Goal: Check status

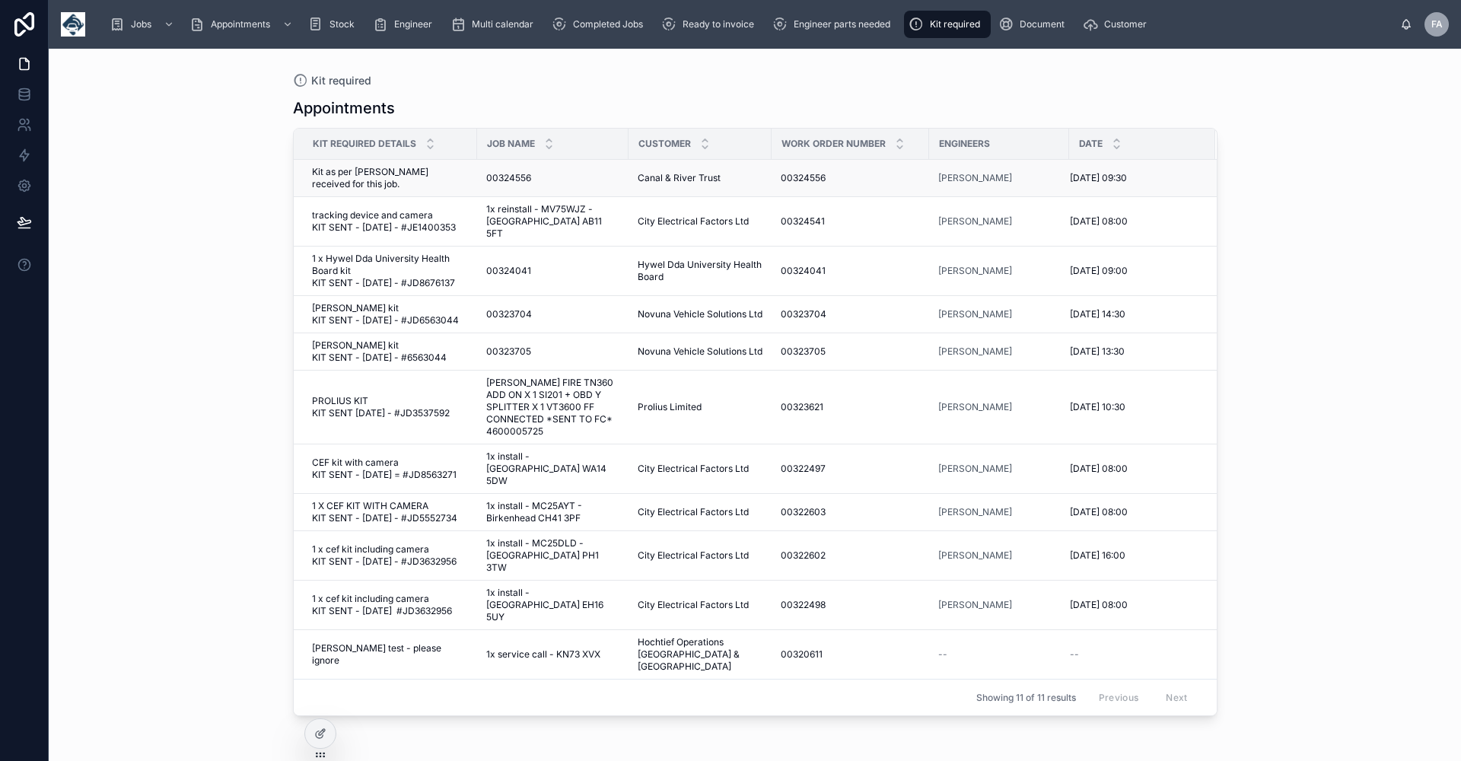
click at [367, 169] on span "Kit as per [PERSON_NAME] received for this job." at bounding box center [390, 178] width 156 height 24
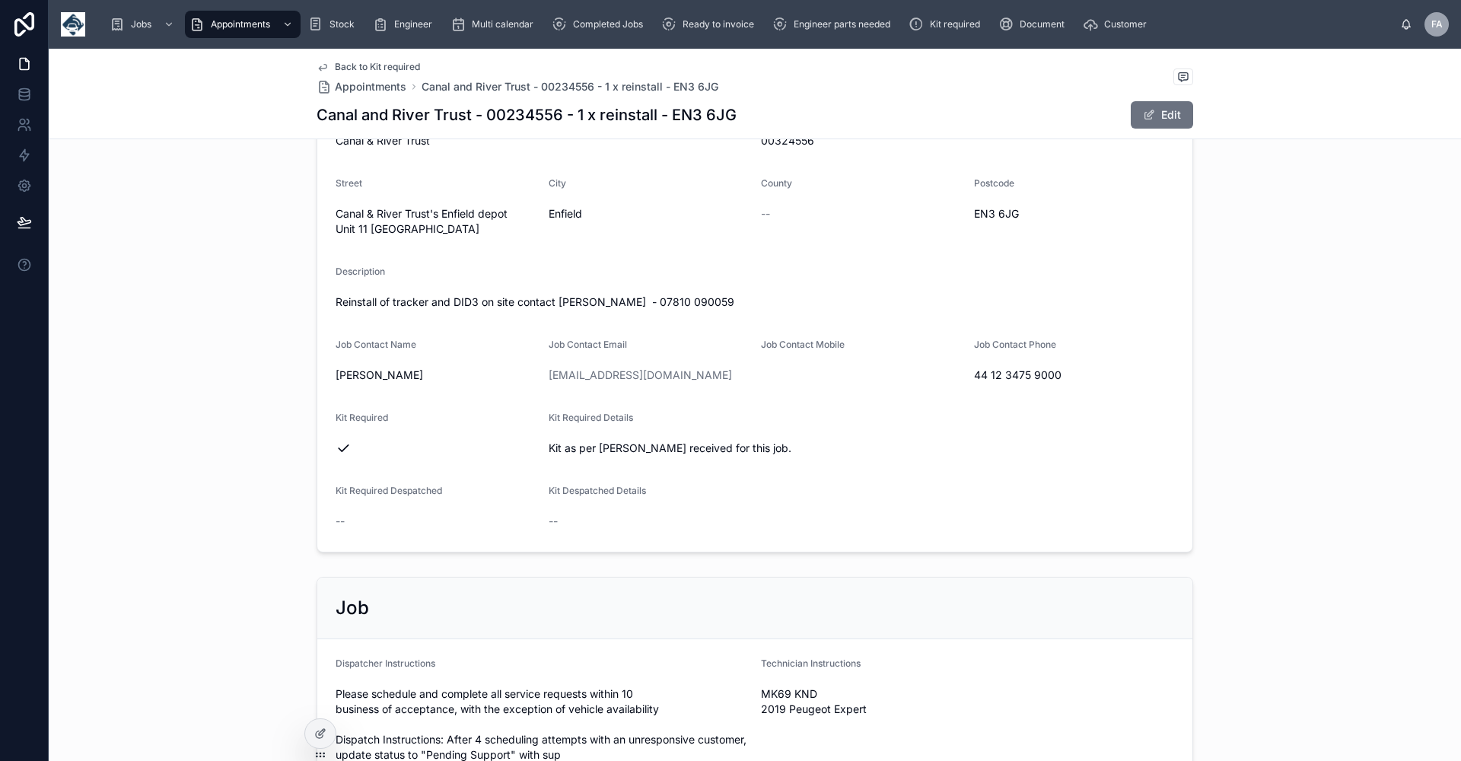
scroll to position [437, 0]
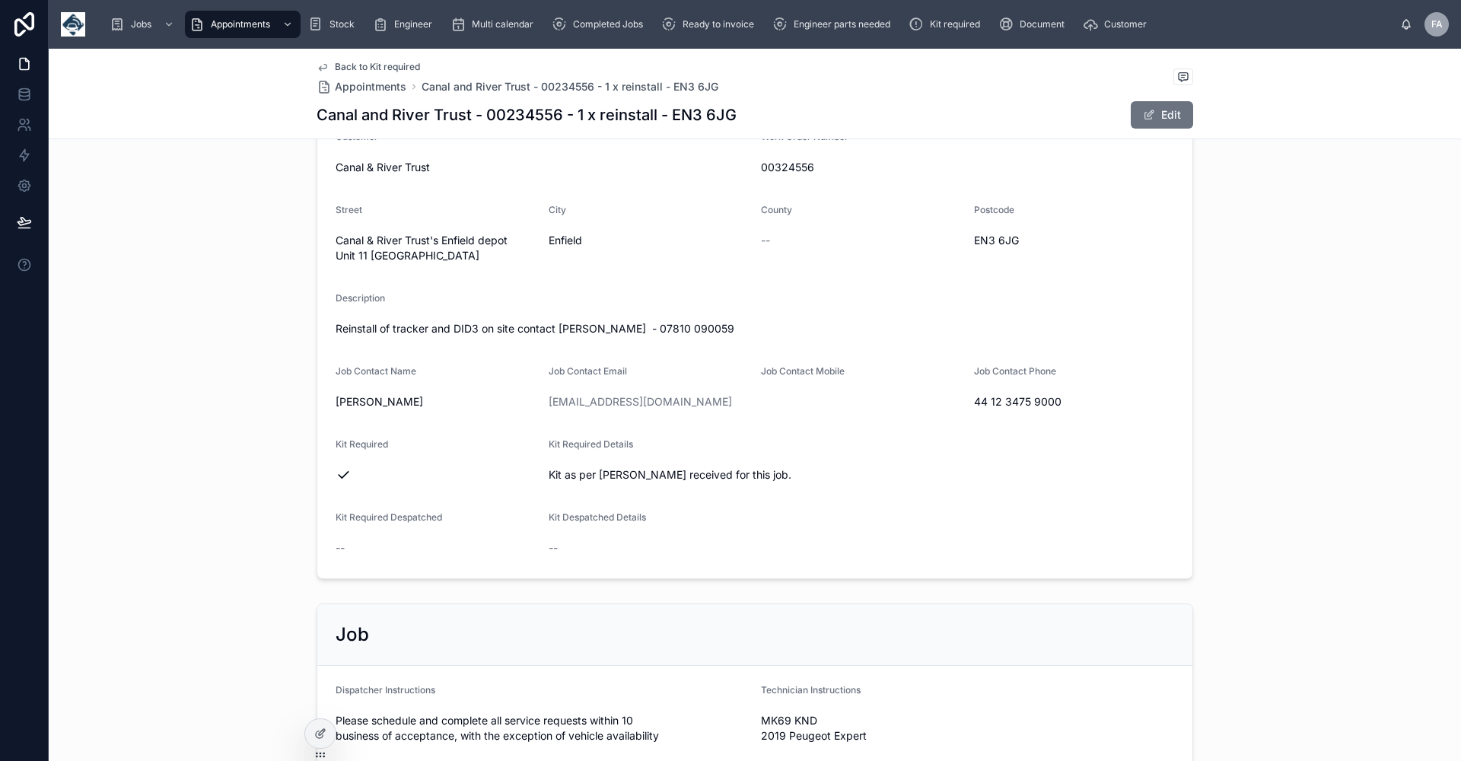
click at [378, 68] on span "Back to Kit required" at bounding box center [377, 67] width 85 height 12
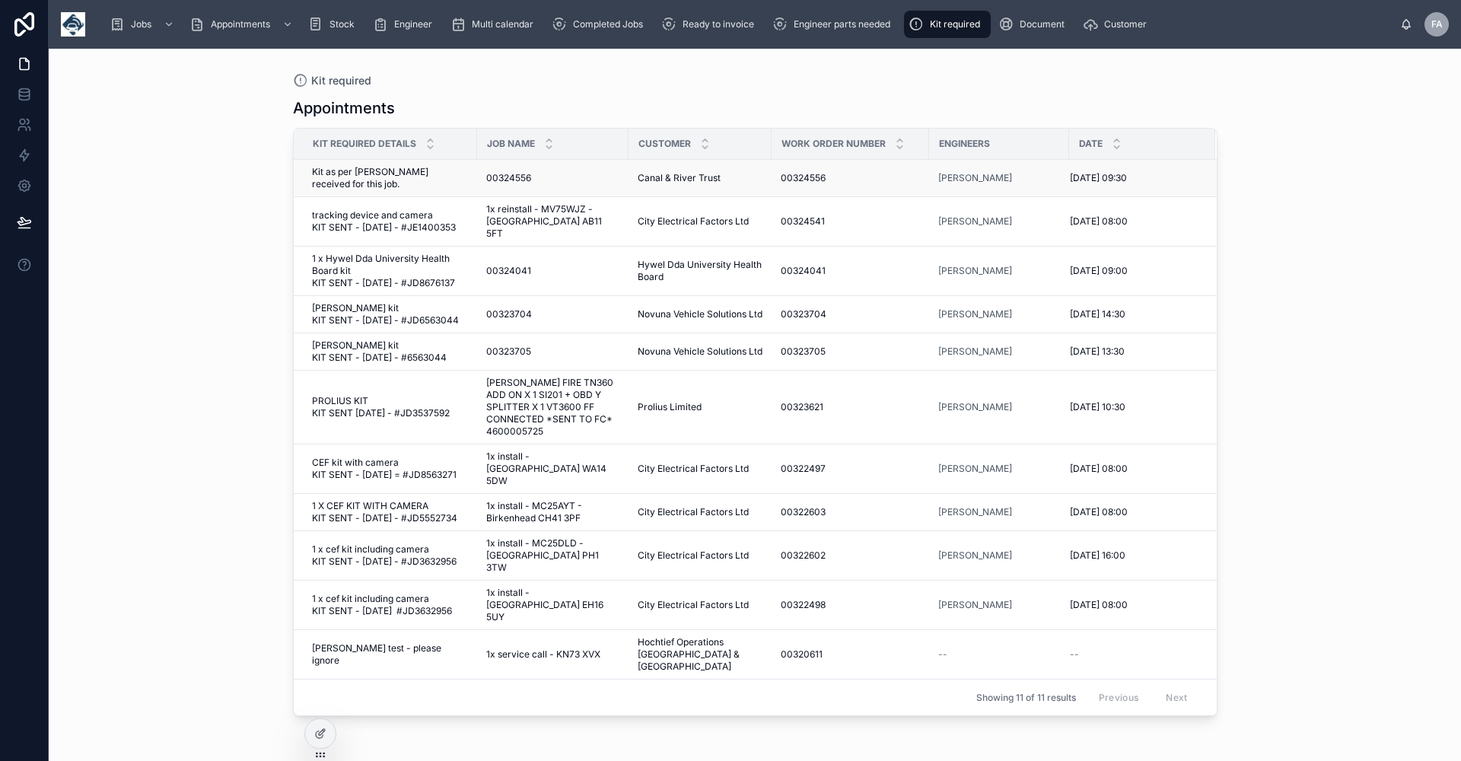
click at [386, 173] on span "Kit as per [PERSON_NAME] received for this job." at bounding box center [390, 178] width 156 height 24
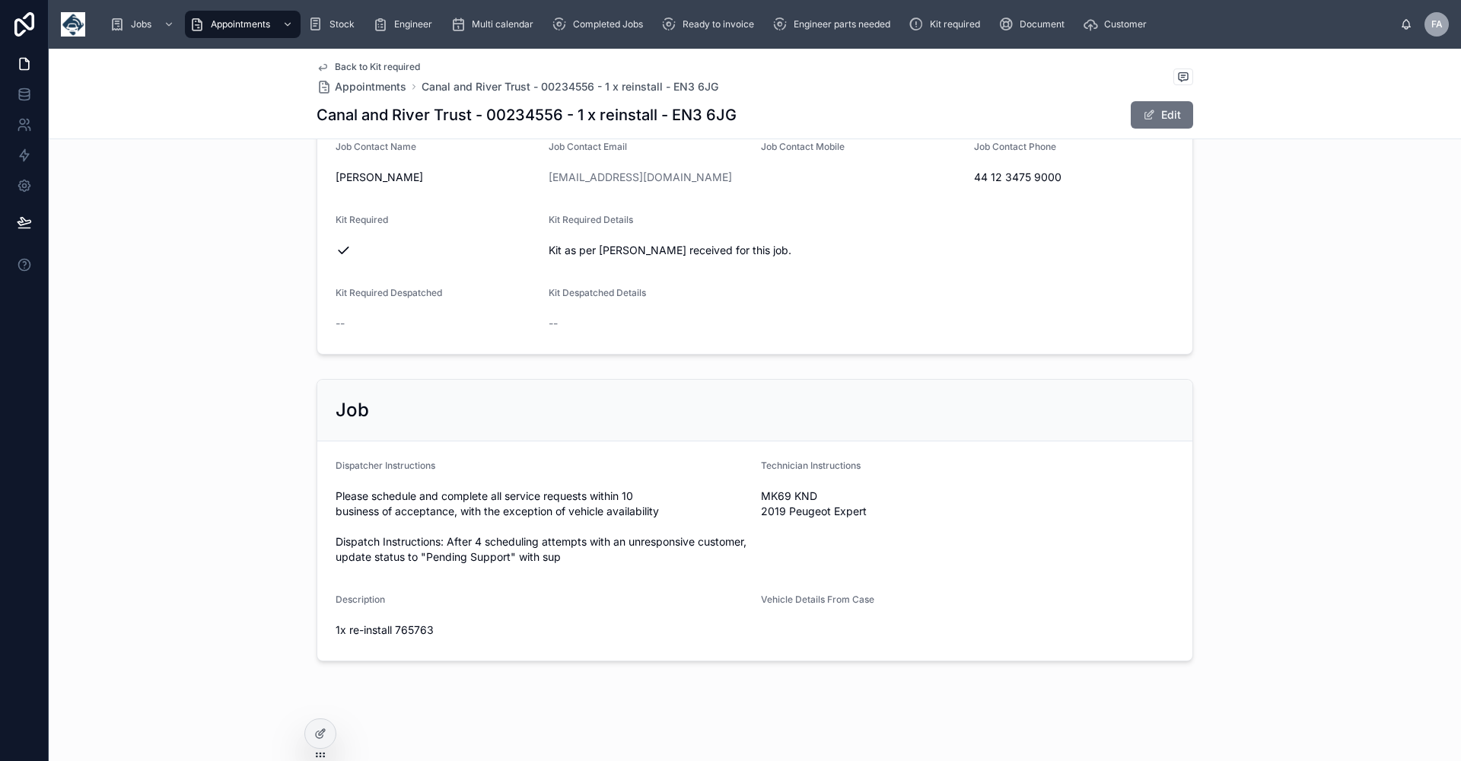
scroll to position [665, 0]
click at [1262, 339] on div "Start Date [DATE] 09:30 End Date [DATE] 10:30 Name Canal and River Trust - 0023…" at bounding box center [755, 7] width 1412 height 698
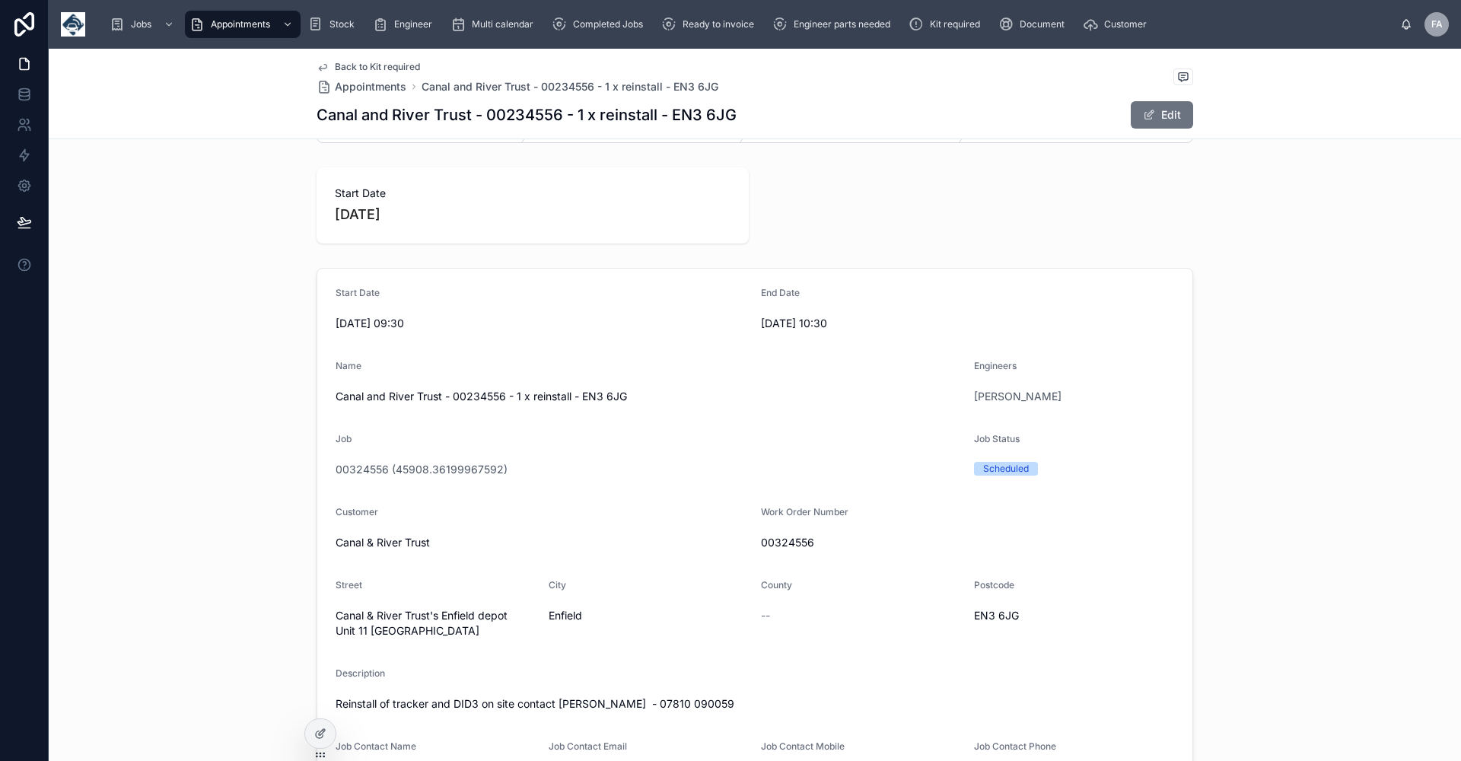
scroll to position [0, 0]
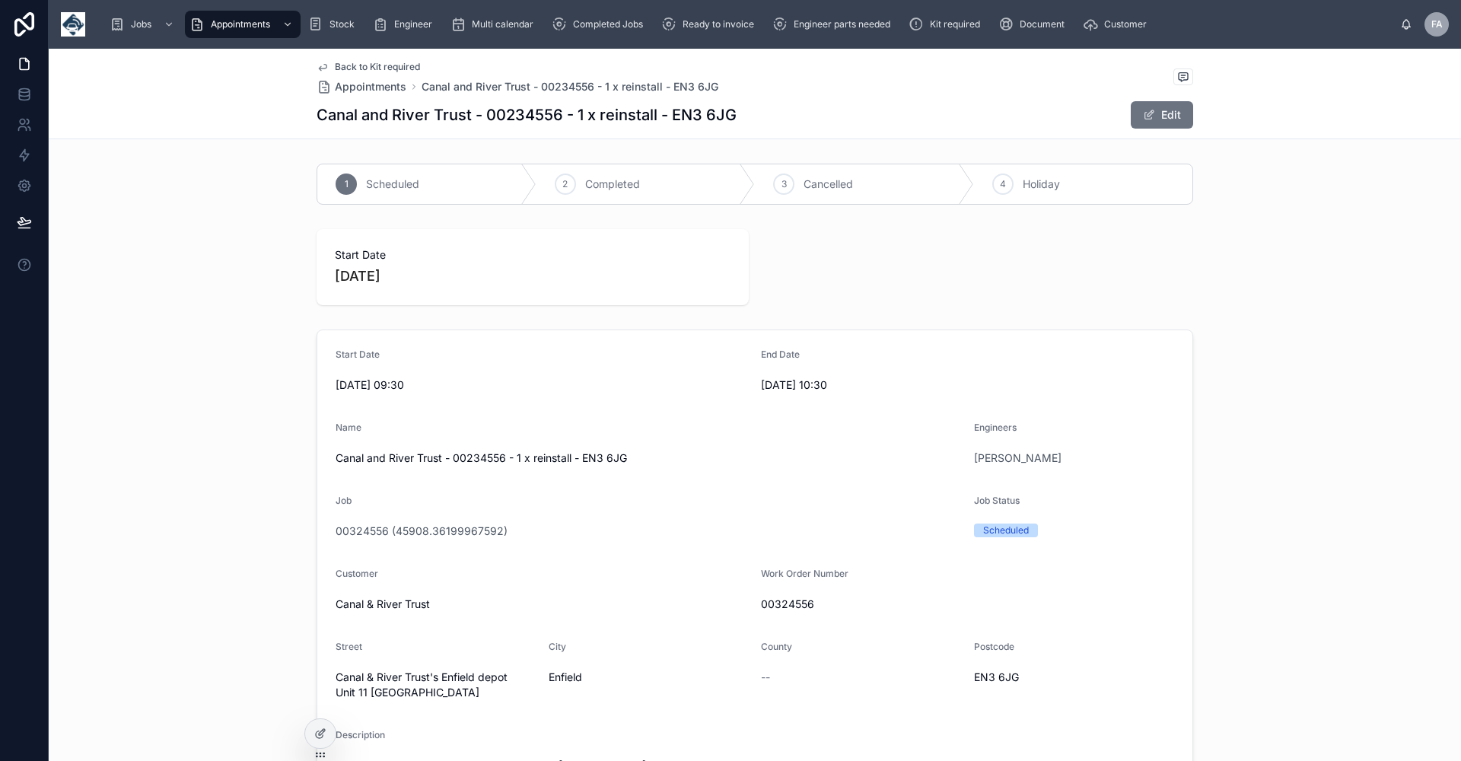
click at [352, 63] on span "Back to Kit required" at bounding box center [377, 67] width 85 height 12
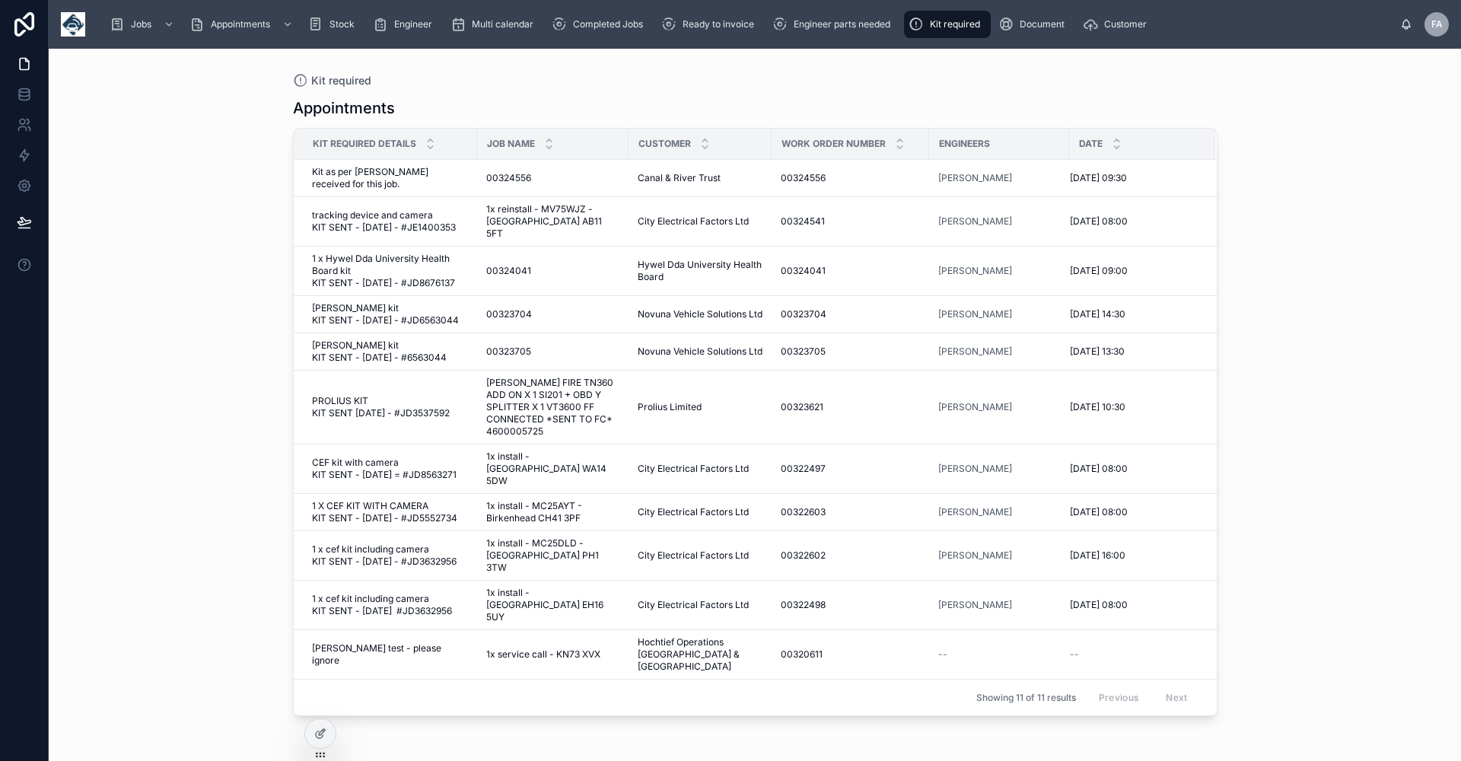
click at [1330, 288] on div "Kit required Appointments Kit Required Details Job Name Customer Work Order Num…" at bounding box center [755, 405] width 1412 height 712
